Goal: Task Accomplishment & Management: Complete application form

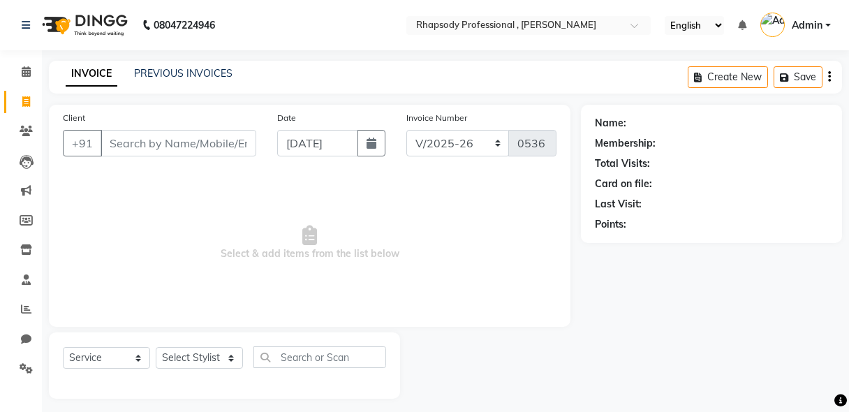
select select "8581"
select select "service"
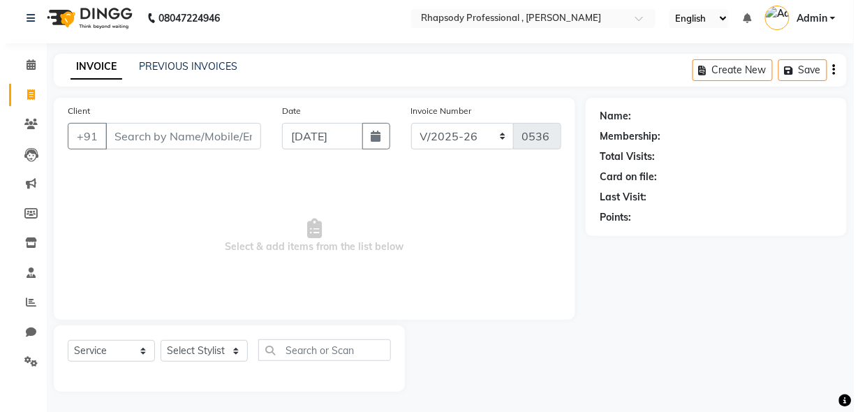
scroll to position [7, 0]
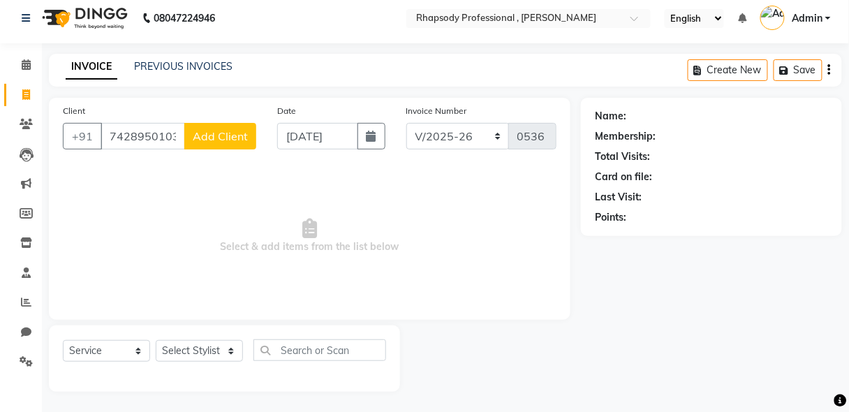
type input "7428950103"
click at [209, 134] on span "Add Client" at bounding box center [220, 136] width 55 height 14
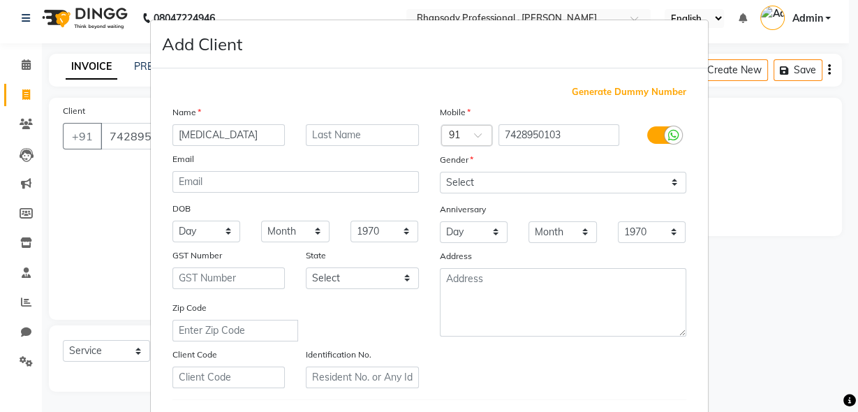
type input "[MEDICAL_DATA]"
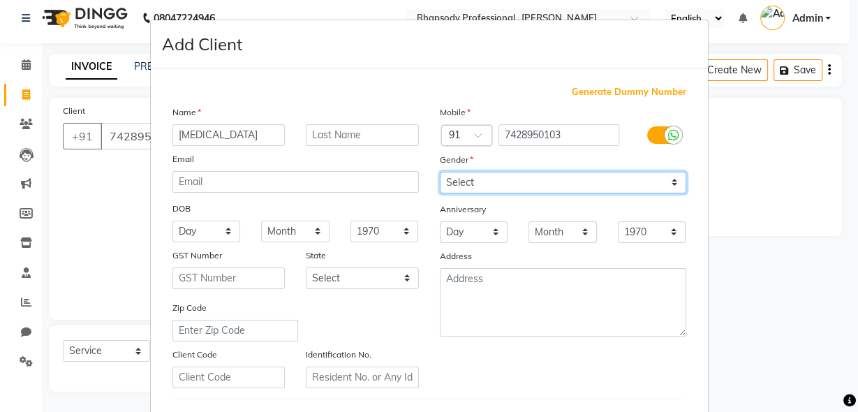
click at [575, 175] on select "Select [DEMOGRAPHIC_DATA] [DEMOGRAPHIC_DATA] Other Prefer Not To Say" at bounding box center [563, 183] width 246 height 22
select select "[DEMOGRAPHIC_DATA]"
click at [440, 172] on select "Select [DEMOGRAPHIC_DATA] [DEMOGRAPHIC_DATA] Other Prefer Not To Say" at bounding box center [563, 183] width 246 height 22
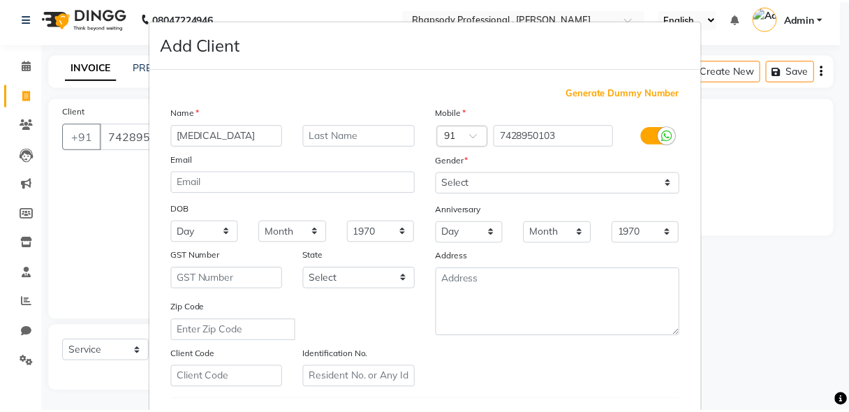
scroll to position [229, 0]
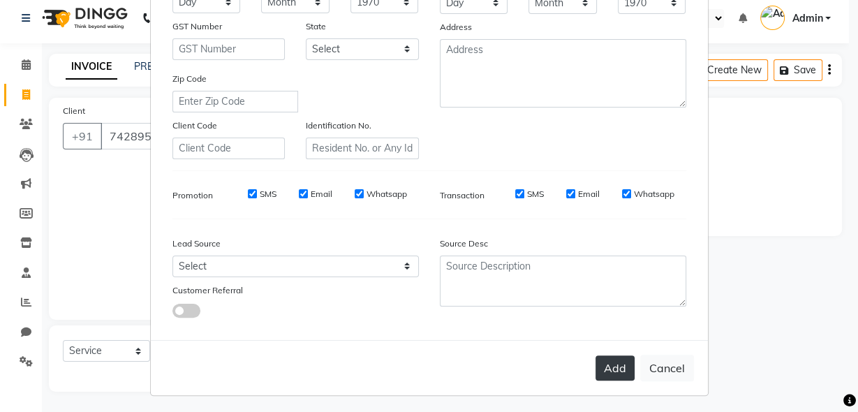
click at [616, 373] on button "Add" at bounding box center [615, 367] width 39 height 25
select select
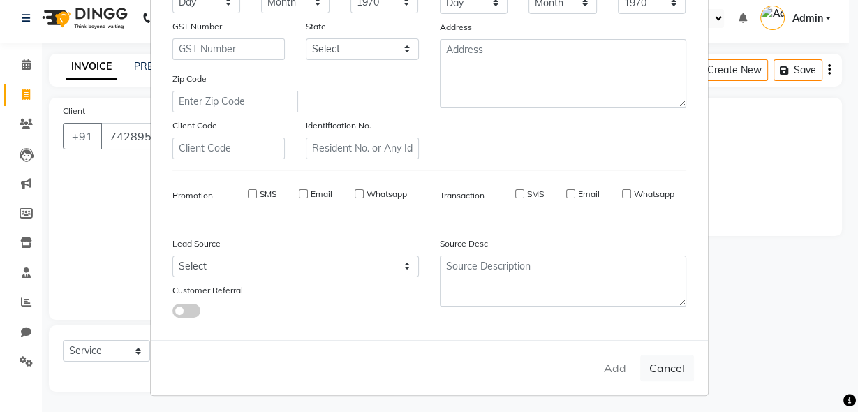
select select
checkbox input "false"
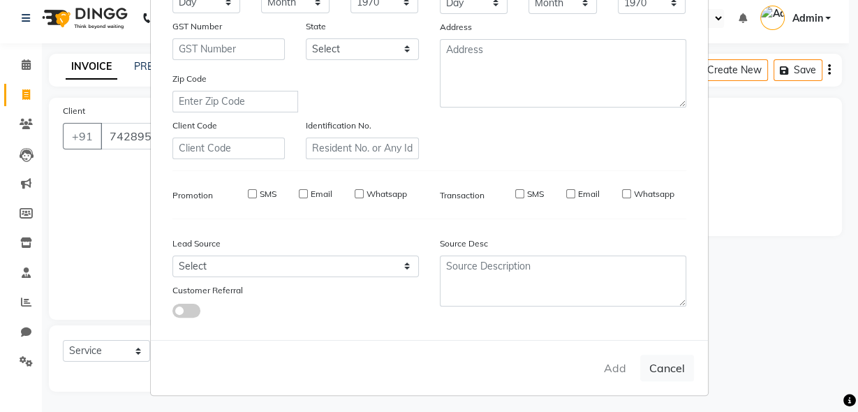
checkbox input "false"
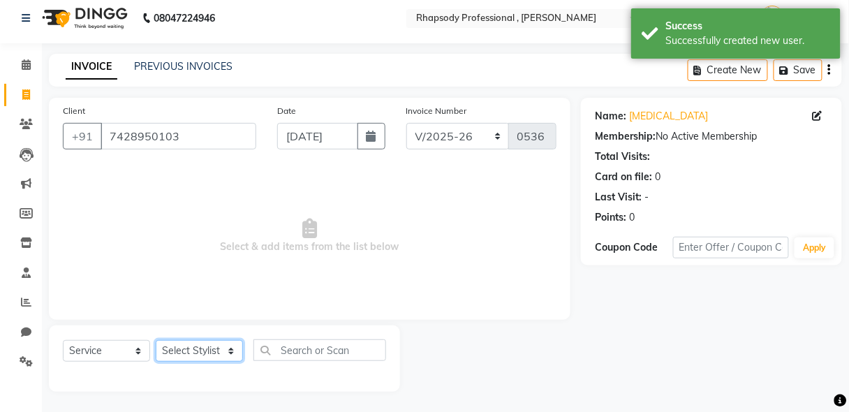
click at [195, 351] on select "Select Stylist [PERSON_NAME] [PERSON_NAME] Manager [PERSON_NAME] [PERSON_NAME] …" at bounding box center [199, 351] width 87 height 22
select select "85674"
click at [156, 340] on select "Select Stylist [PERSON_NAME] [PERSON_NAME] Manager [PERSON_NAME] [PERSON_NAME] …" at bounding box center [199, 351] width 87 height 22
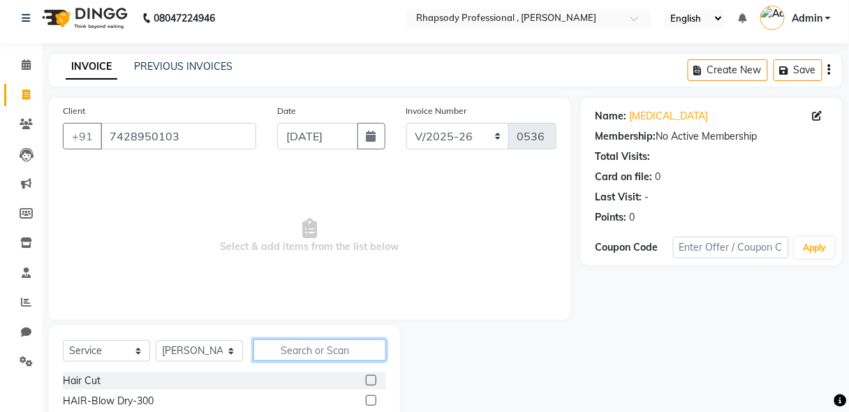
click at [330, 355] on input "text" at bounding box center [319, 350] width 133 height 22
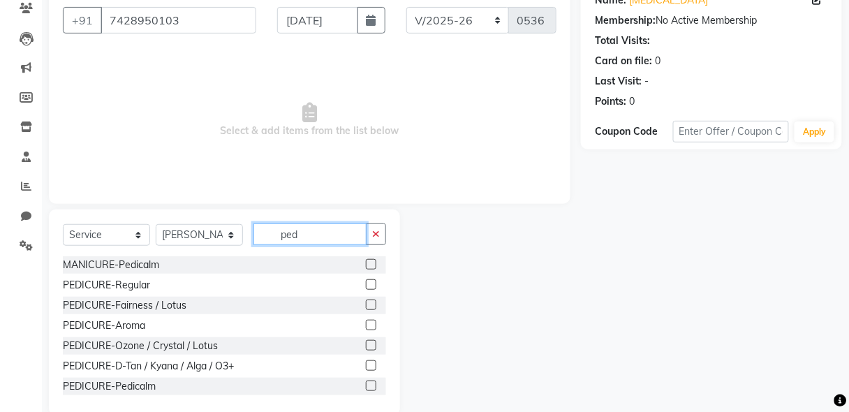
scroll to position [146, 0]
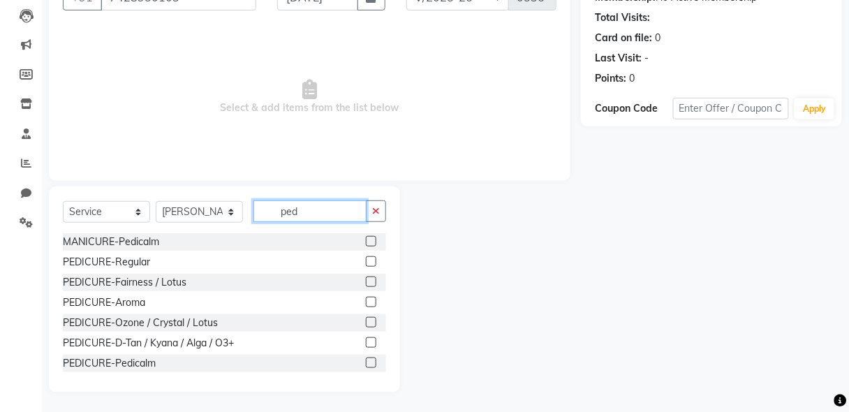
type input "ped"
click at [366, 341] on label at bounding box center [371, 342] width 10 height 10
click at [366, 341] on input "checkbox" at bounding box center [370, 343] width 9 height 9
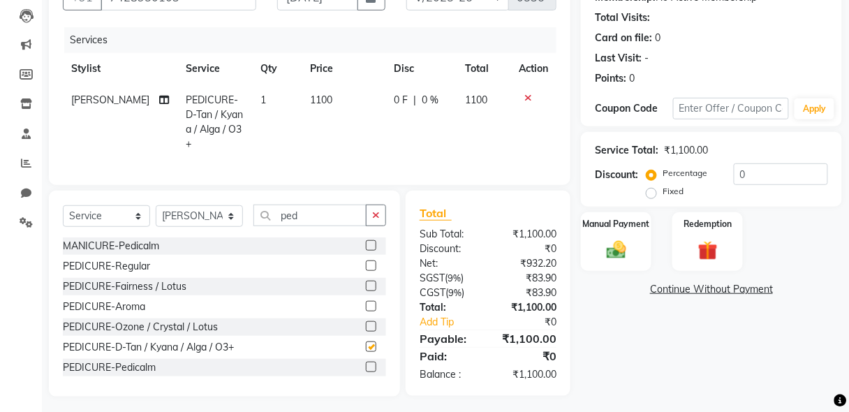
checkbox input "false"
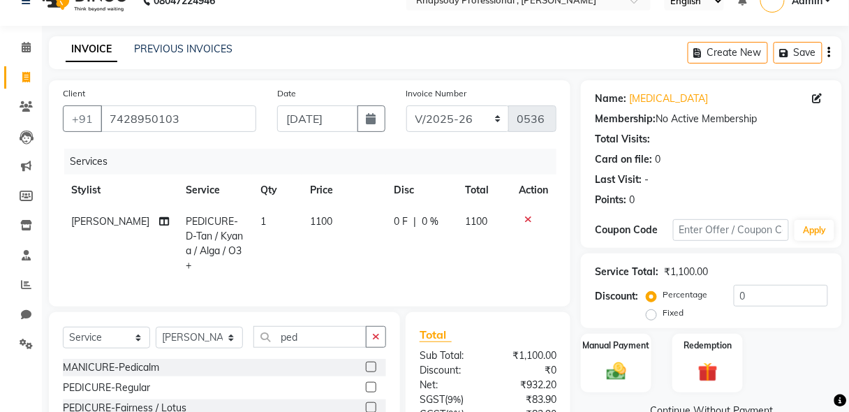
scroll to position [0, 0]
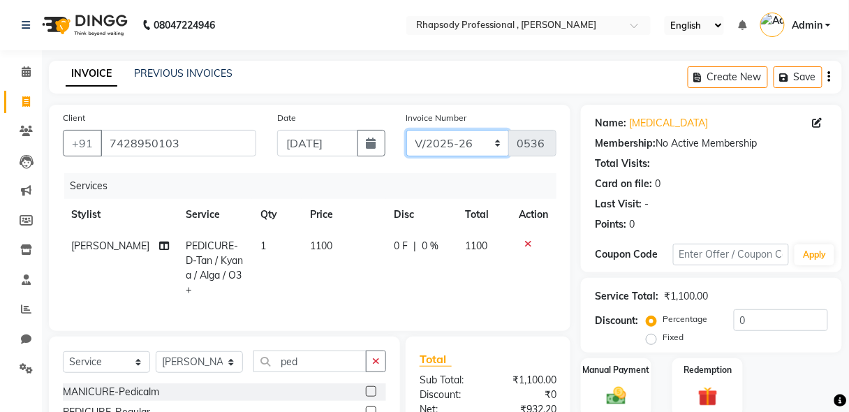
click at [474, 151] on select "RNV/2025-26 V/2025 V/2025-26" at bounding box center [457, 143] width 103 height 27
select select "8650"
click at [406, 130] on select "RNV/2025-26 V/2025 V/2025-26" at bounding box center [457, 143] width 103 height 27
type input "0466"
click at [830, 77] on icon "button" at bounding box center [829, 77] width 3 height 1
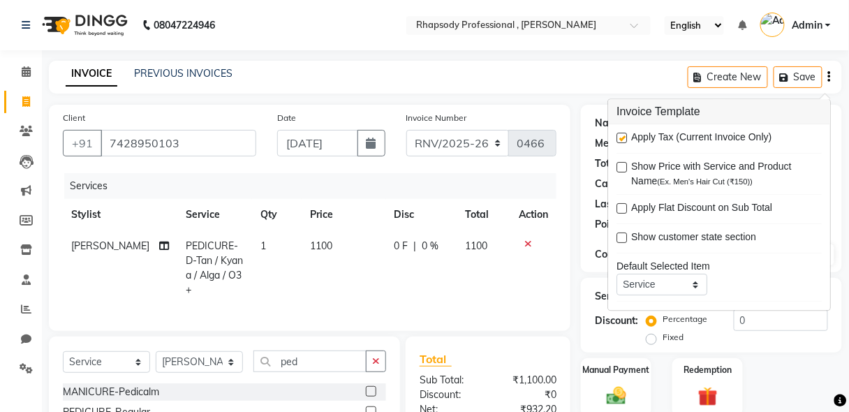
click at [623, 140] on label at bounding box center [621, 138] width 10 height 10
click at [623, 140] on input "checkbox" at bounding box center [620, 139] width 9 height 9
checkbox input "false"
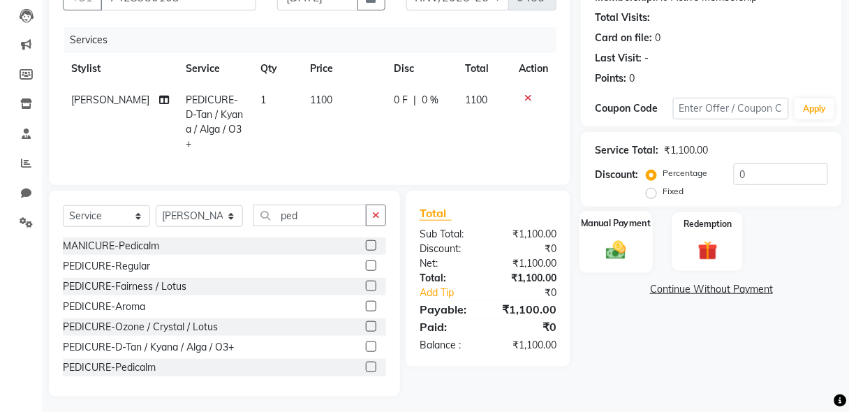
click at [616, 254] on img at bounding box center [616, 250] width 33 height 24
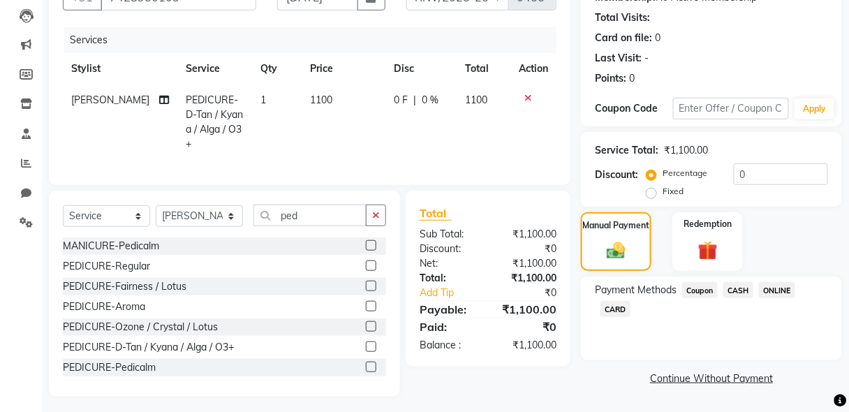
click at [734, 286] on span "CASH" at bounding box center [738, 290] width 30 height 16
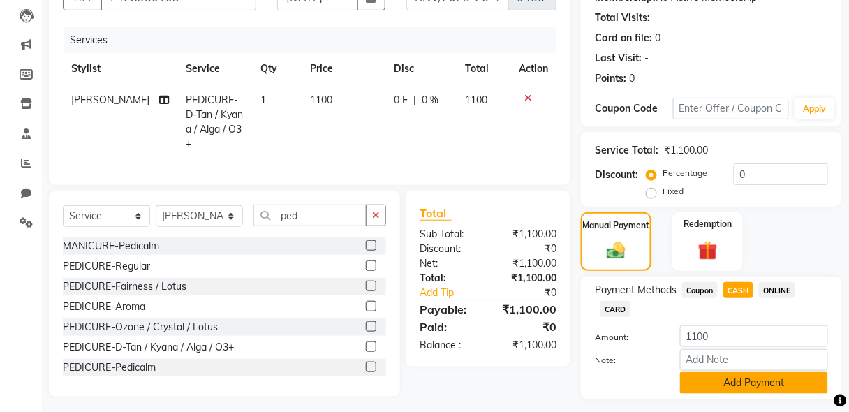
click at [758, 383] on button "Add Payment" at bounding box center [754, 383] width 148 height 22
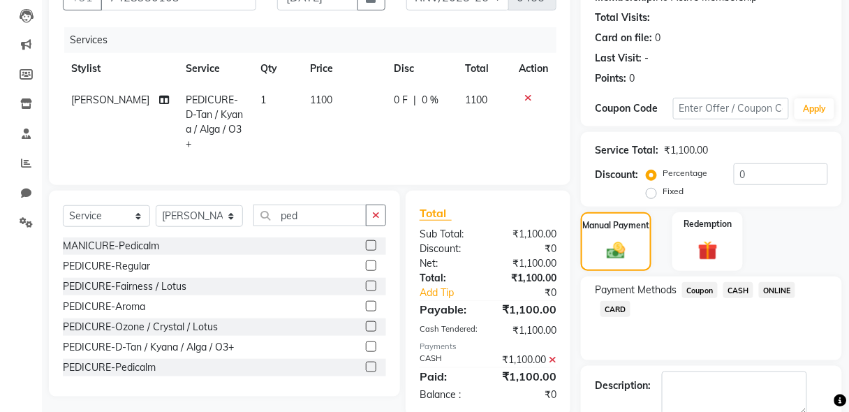
scroll to position [221, 0]
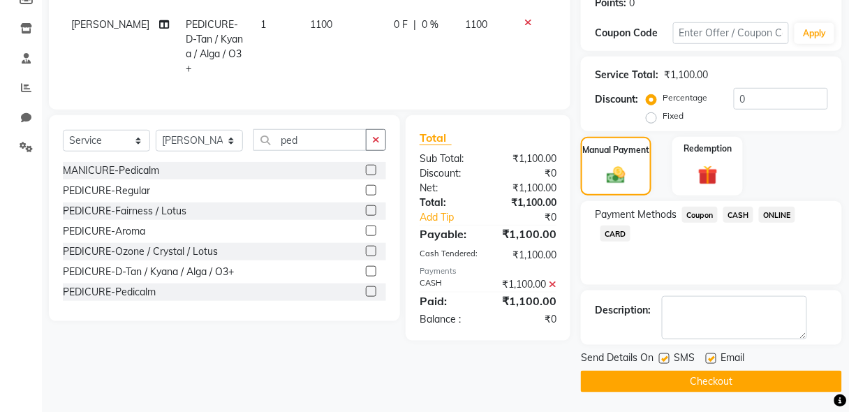
click at [742, 385] on button "Checkout" at bounding box center [711, 382] width 261 height 22
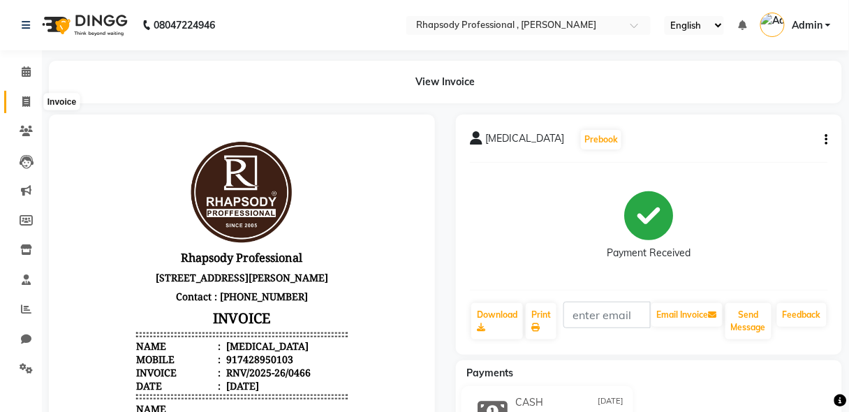
click at [22, 99] on icon at bounding box center [26, 101] width 8 height 10
select select "service"
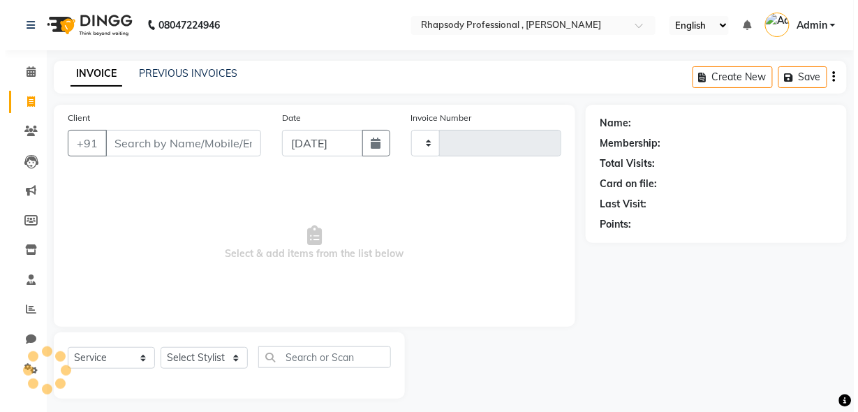
scroll to position [7, 0]
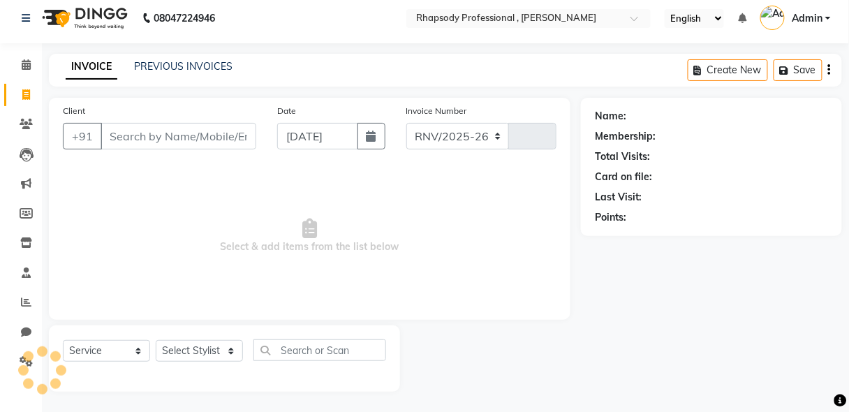
select select "8581"
type input "0536"
click at [142, 137] on input "Client" at bounding box center [179, 136] width 156 height 27
click at [152, 144] on input "Client" at bounding box center [179, 136] width 156 height 27
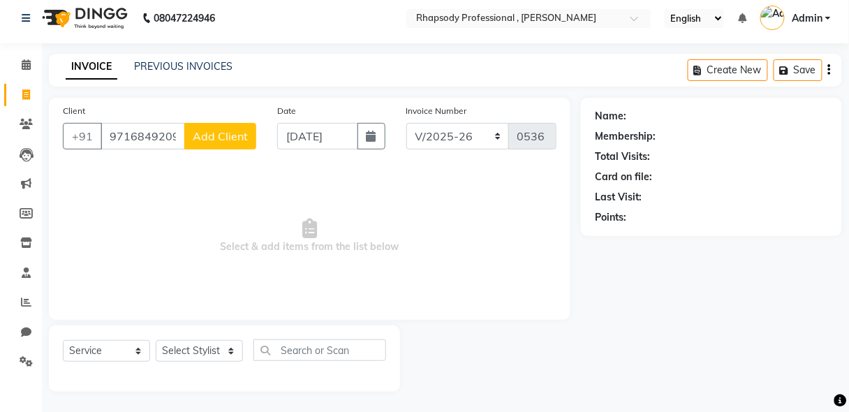
type input "9716849209"
click at [235, 133] on span "Add Client" at bounding box center [220, 136] width 55 height 14
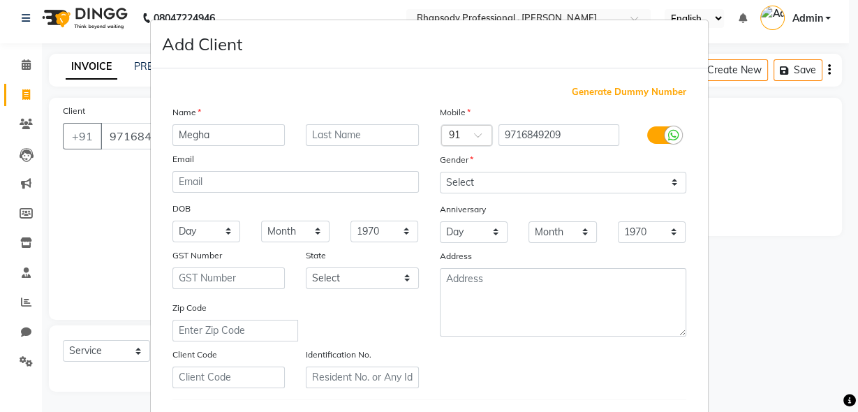
type input "Megha"
click at [326, 139] on input "text" at bounding box center [362, 135] width 113 height 22
click at [312, 138] on input "Prohit" at bounding box center [362, 135] width 113 height 22
click at [341, 136] on input "Porohit" at bounding box center [362, 135] width 113 height 22
click at [318, 135] on input "Porohit" at bounding box center [362, 135] width 113 height 22
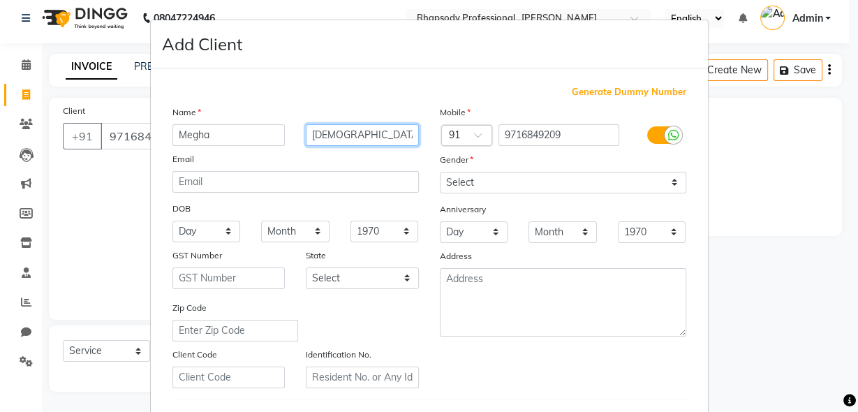
click at [343, 133] on input "[DEMOGRAPHIC_DATA]" at bounding box center [362, 135] width 113 height 22
type input "[DEMOGRAPHIC_DATA]"
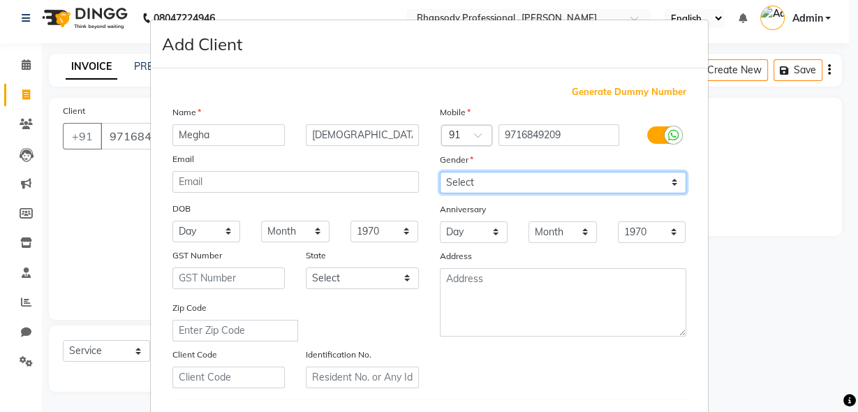
click at [663, 186] on select "Select [DEMOGRAPHIC_DATA] [DEMOGRAPHIC_DATA] Other Prefer Not To Say" at bounding box center [563, 183] width 246 height 22
select select "[DEMOGRAPHIC_DATA]"
click at [440, 172] on select "Select [DEMOGRAPHIC_DATA] [DEMOGRAPHIC_DATA] Other Prefer Not To Say" at bounding box center [563, 183] width 246 height 22
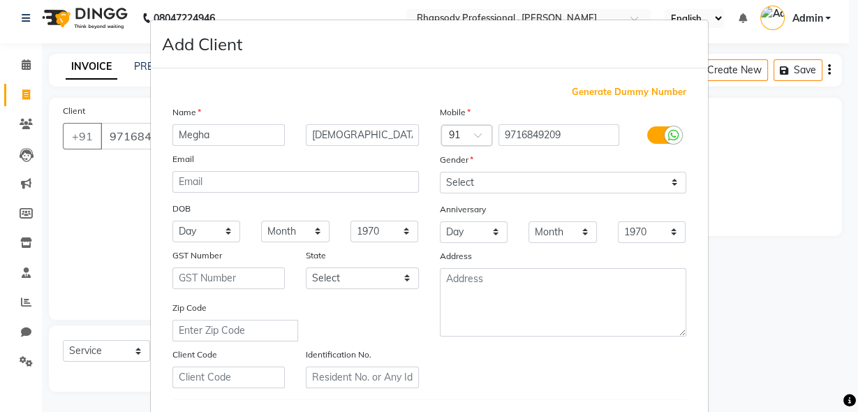
click at [840, 314] on ngb-modal-window "Add Client Generate Dummy Number Name [PERSON_NAME] Email DOB Day 01 02 03 04 0…" at bounding box center [429, 206] width 858 height 412
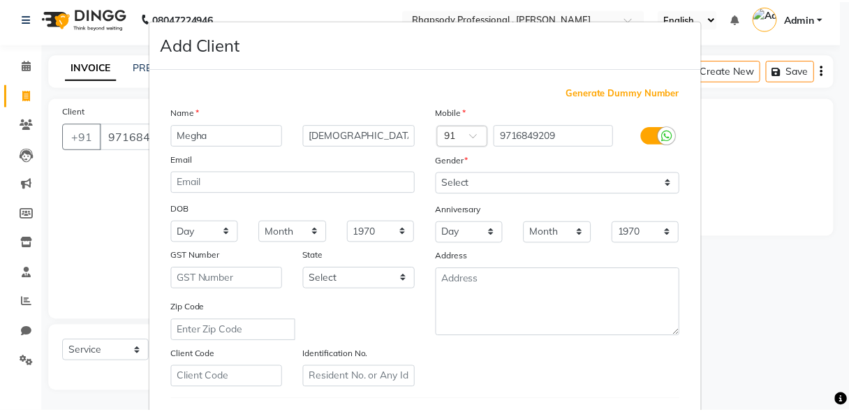
scroll to position [229, 0]
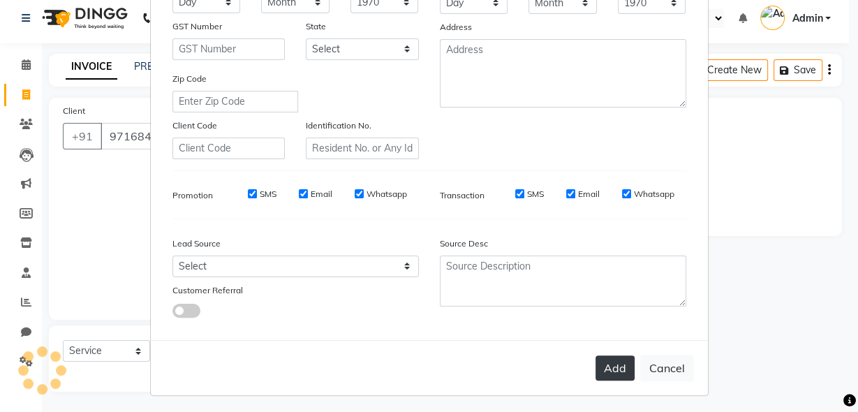
click at [610, 367] on button "Add" at bounding box center [615, 367] width 39 height 25
select select
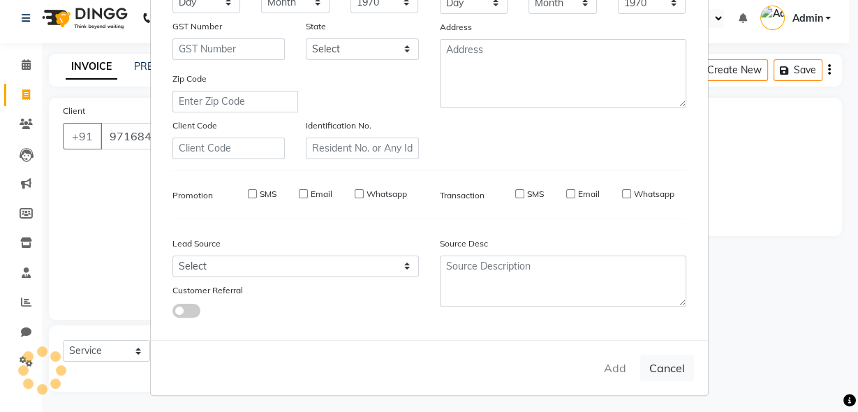
select select
checkbox input "false"
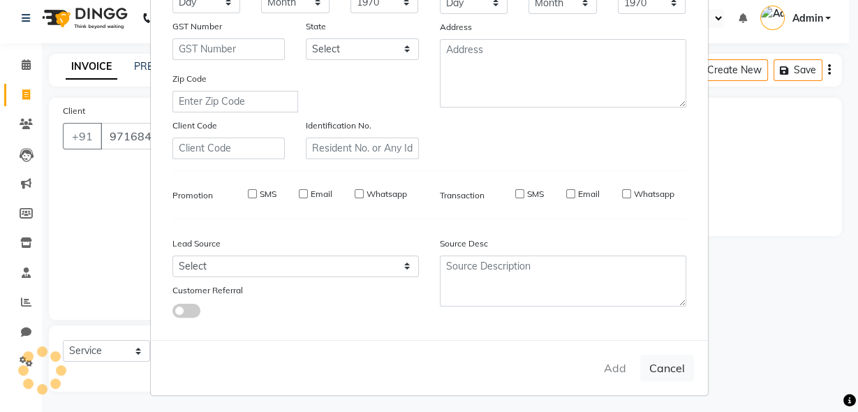
checkbox input "false"
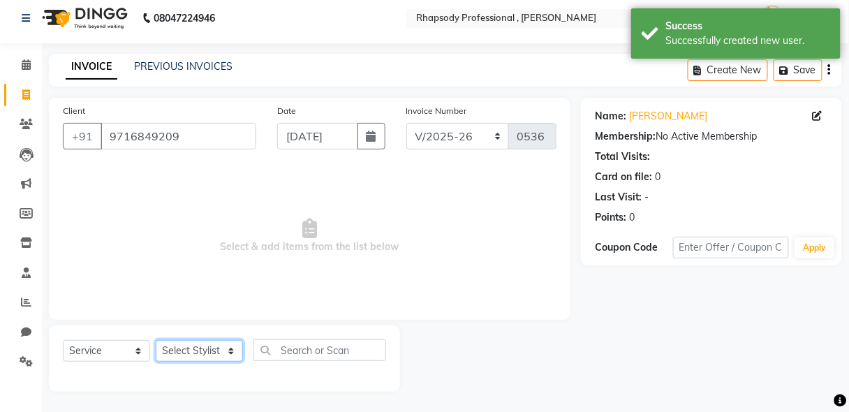
click at [184, 354] on select "Select Stylist [PERSON_NAME] [PERSON_NAME] Manager [PERSON_NAME] [PERSON_NAME] …" at bounding box center [199, 351] width 87 height 22
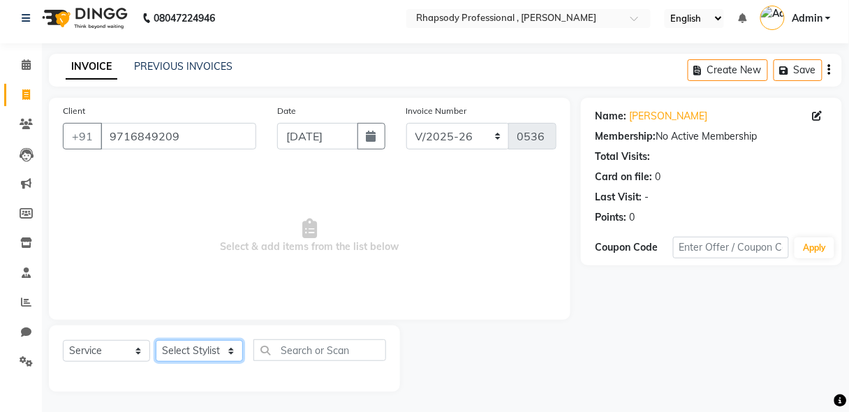
select select "85670"
click at [156, 340] on select "Select Stylist [PERSON_NAME] [PERSON_NAME] Manager [PERSON_NAME] [PERSON_NAME] …" at bounding box center [199, 351] width 87 height 22
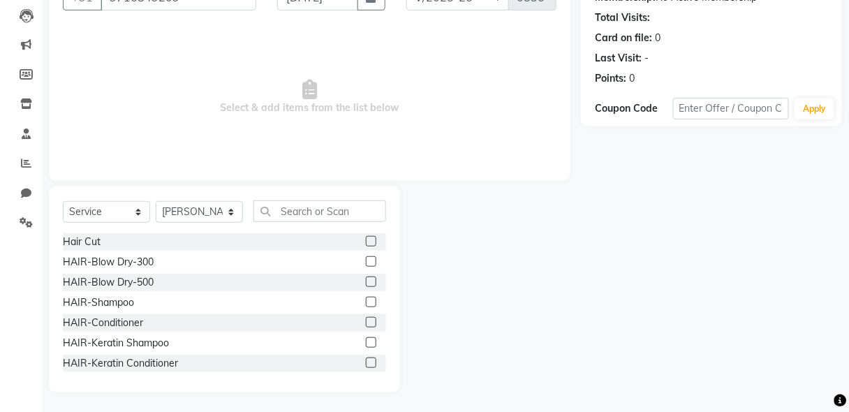
click at [366, 300] on label at bounding box center [371, 302] width 10 height 10
click at [366, 300] on input "checkbox" at bounding box center [370, 302] width 9 height 9
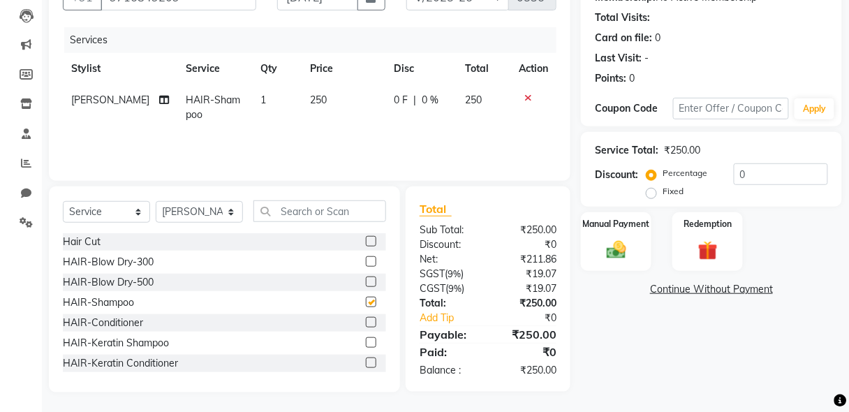
checkbox input "false"
click at [366, 320] on label at bounding box center [371, 322] width 10 height 10
click at [366, 320] on input "checkbox" at bounding box center [370, 322] width 9 height 9
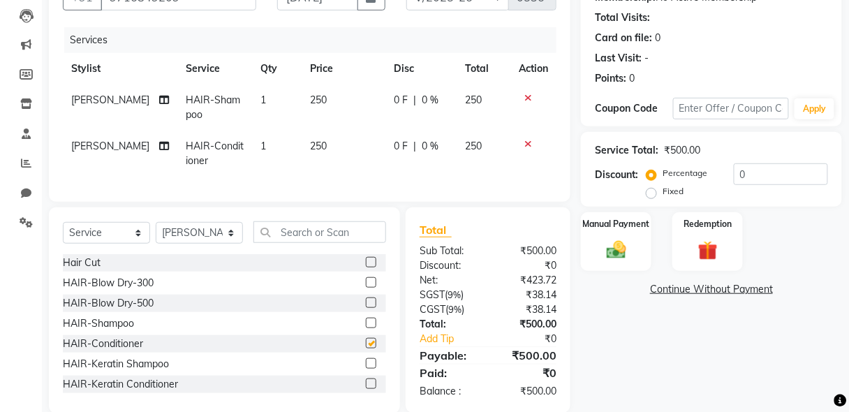
checkbox input "false"
click at [208, 239] on select "Select Stylist [PERSON_NAME] [PERSON_NAME] Manager [PERSON_NAME] [PERSON_NAME] …" at bounding box center [199, 233] width 87 height 22
select select "90568"
click at [156, 230] on select "Select Stylist [PERSON_NAME] [PERSON_NAME] Manager [PERSON_NAME] [PERSON_NAME] …" at bounding box center [199, 233] width 87 height 22
click at [326, 243] on input "text" at bounding box center [319, 232] width 133 height 22
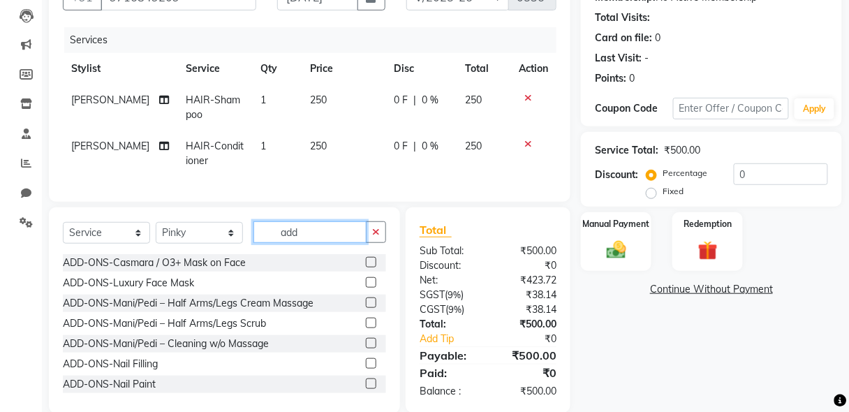
type input "add"
click at [366, 348] on label at bounding box center [371, 343] width 10 height 10
click at [366, 348] on input "checkbox" at bounding box center [370, 343] width 9 height 9
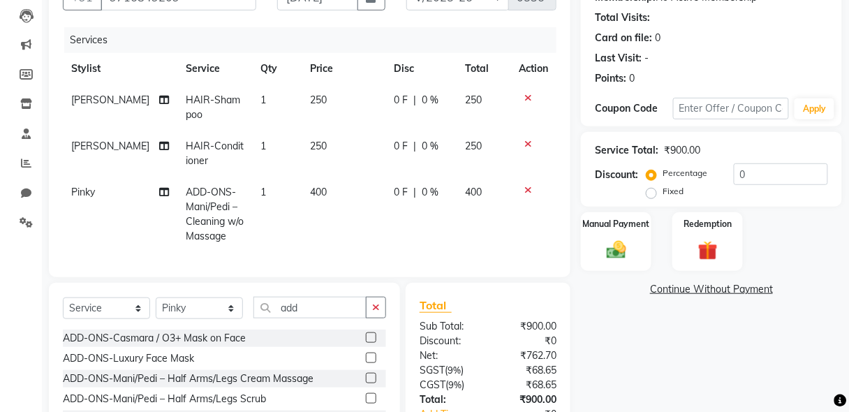
checkbox input "false"
click at [525, 190] on icon at bounding box center [528, 190] width 8 height 10
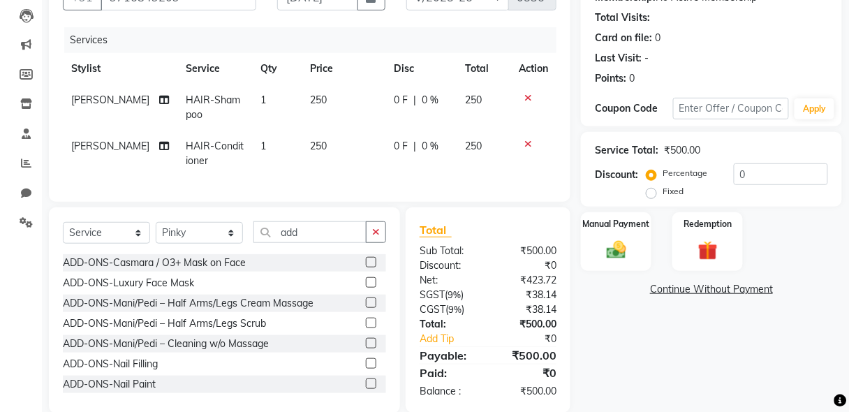
click at [366, 308] on label at bounding box center [371, 302] width 10 height 10
click at [366, 308] on input "checkbox" at bounding box center [370, 303] width 9 height 9
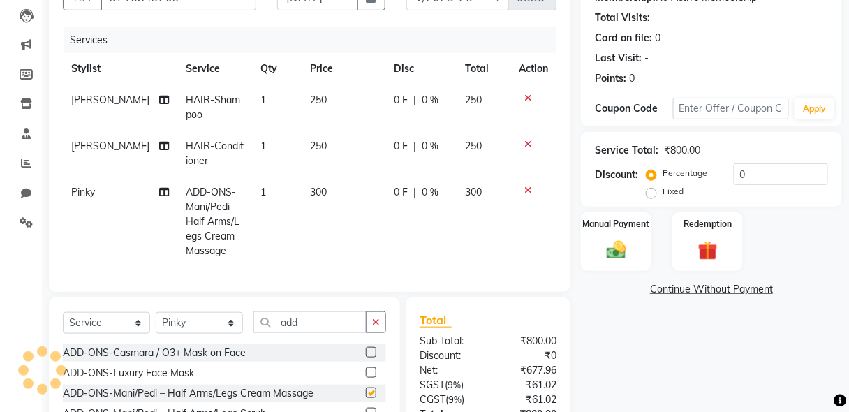
checkbox input "false"
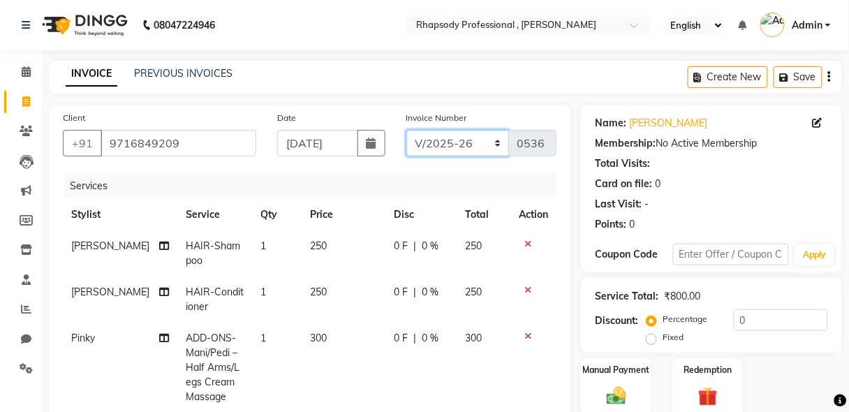
click at [469, 149] on select "RNV/2025-26 V/2025 V/2025-26" at bounding box center [457, 143] width 103 height 27
select select "8650"
click at [406, 130] on select "RNV/2025-26 V/2025 V/2025-26" at bounding box center [457, 143] width 103 height 27
type input "0467"
click at [830, 83] on button "button" at bounding box center [829, 77] width 3 height 33
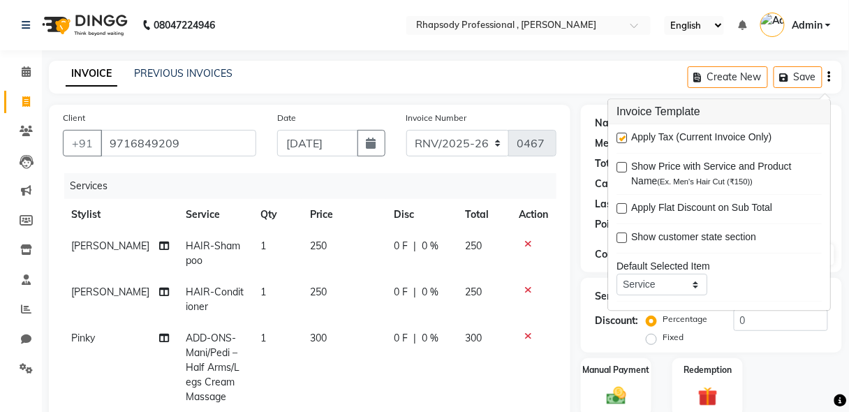
click at [619, 140] on label at bounding box center [621, 138] width 10 height 10
click at [619, 140] on input "checkbox" at bounding box center [620, 139] width 9 height 9
checkbox input "false"
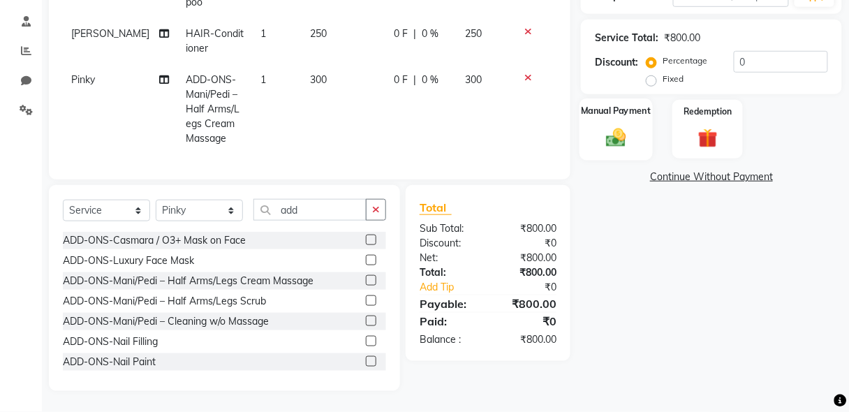
click at [630, 134] on img at bounding box center [616, 138] width 33 height 24
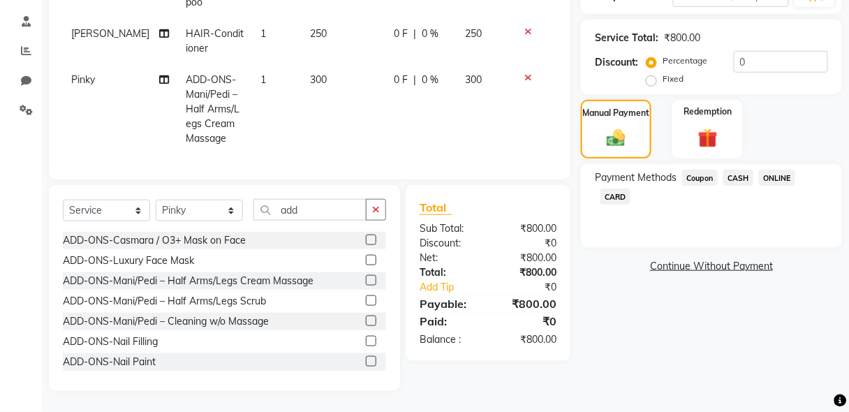
click at [748, 170] on span "CASH" at bounding box center [738, 178] width 30 height 16
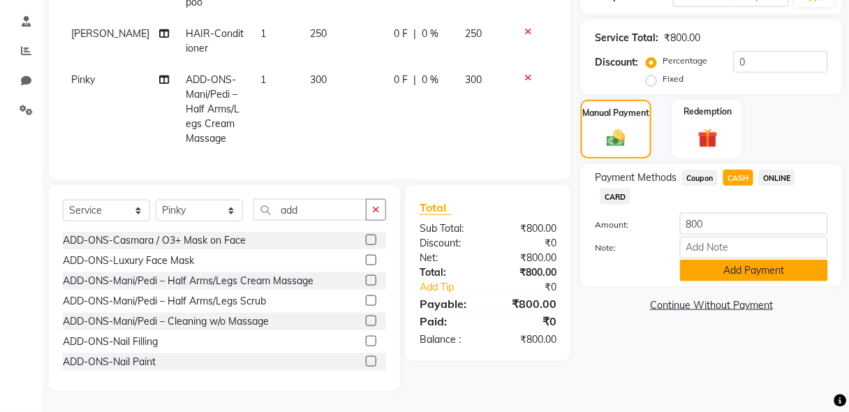
click at [765, 267] on button "Add Payment" at bounding box center [754, 271] width 148 height 22
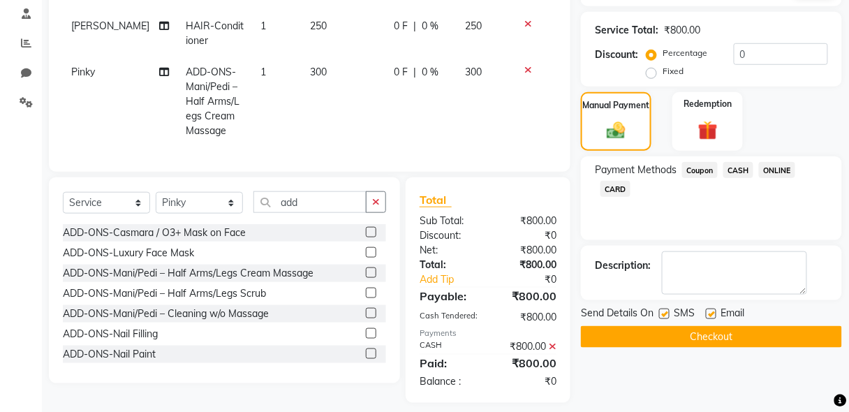
click at [698, 333] on button "Checkout" at bounding box center [711, 337] width 261 height 22
